Goal: Complete application form

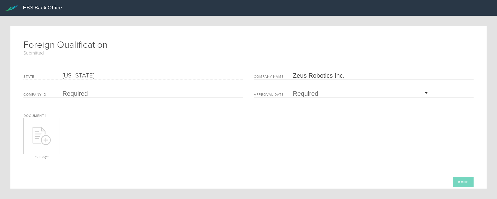
click at [95, 103] on fieldset "State [US_STATE] Company Name Zeus Robotics Inc. Company ID Approval Date Mon T…" at bounding box center [248, 87] width 450 height 36
click at [46, 133] on icon at bounding box center [42, 136] width 18 height 18
type input "C:\fakepath\Approved TN FQ.pdf"
click at [76, 92] on input "text" at bounding box center [152, 94] width 178 height 8
type input "002047739"
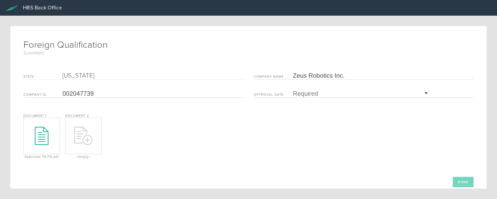
click at [310, 92] on input "text" at bounding box center [361, 94] width 137 height 8
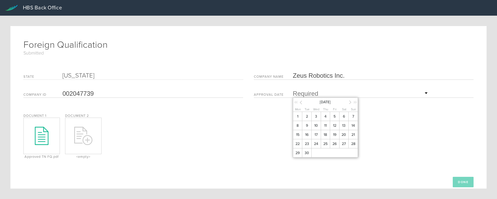
click at [305, 117] on span "2" at bounding box center [306, 116] width 9 height 9
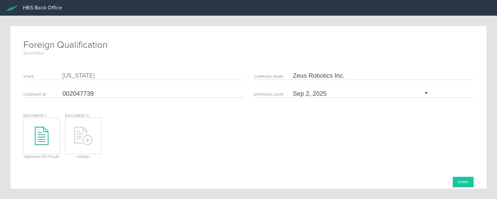
click at [459, 182] on button "Done" at bounding box center [463, 182] width 21 height 10
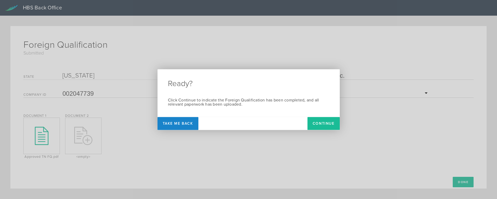
drag, startPoint x: 317, startPoint y: 123, endPoint x: 311, endPoint y: 129, distance: 8.5
click at [317, 123] on button "Continue" at bounding box center [324, 123] width 32 height 13
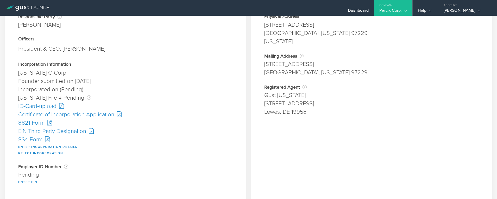
scroll to position [52, 0]
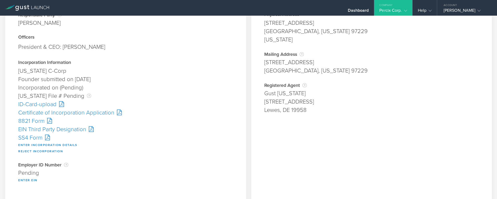
click at [66, 114] on div "Certificate of Incorporation Application" at bounding box center [125, 112] width 215 height 8
